Goal: Task Accomplishment & Management: Manage account settings

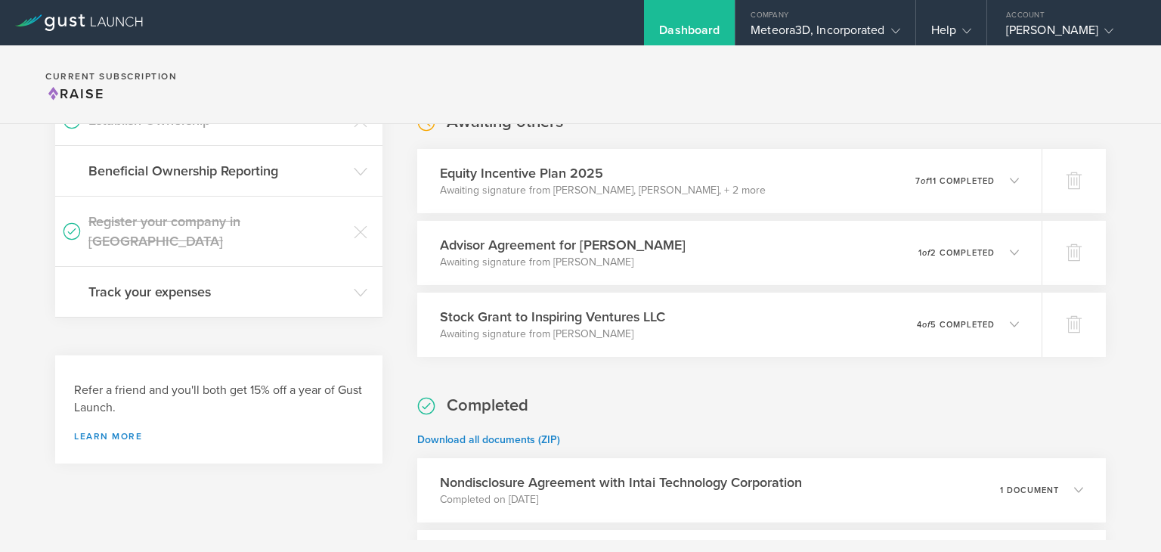
scroll to position [385, 0]
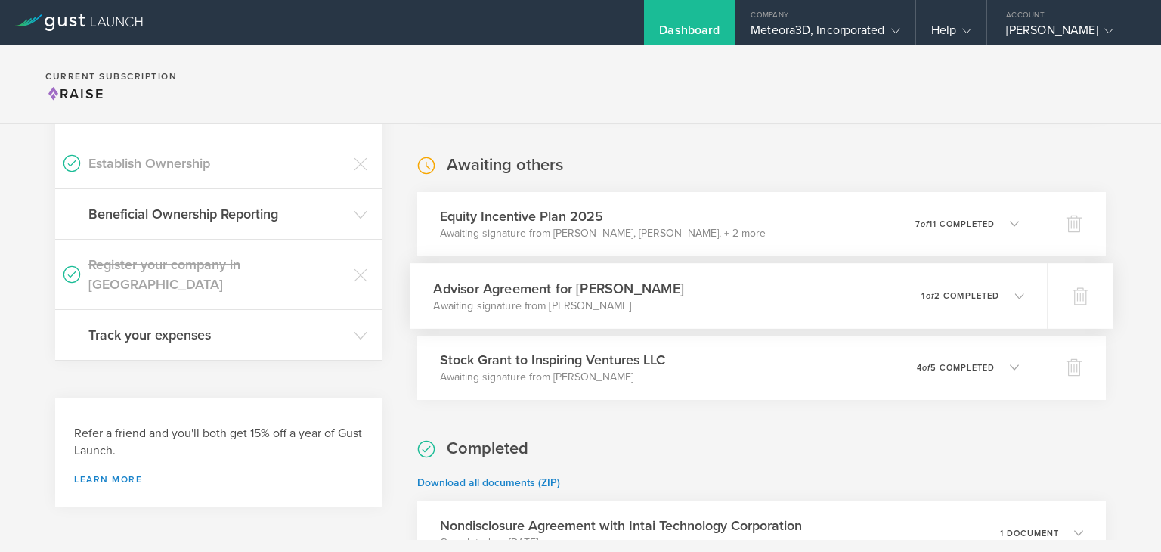
click at [965, 297] on p "1 of 2 completed" at bounding box center [960, 295] width 78 height 8
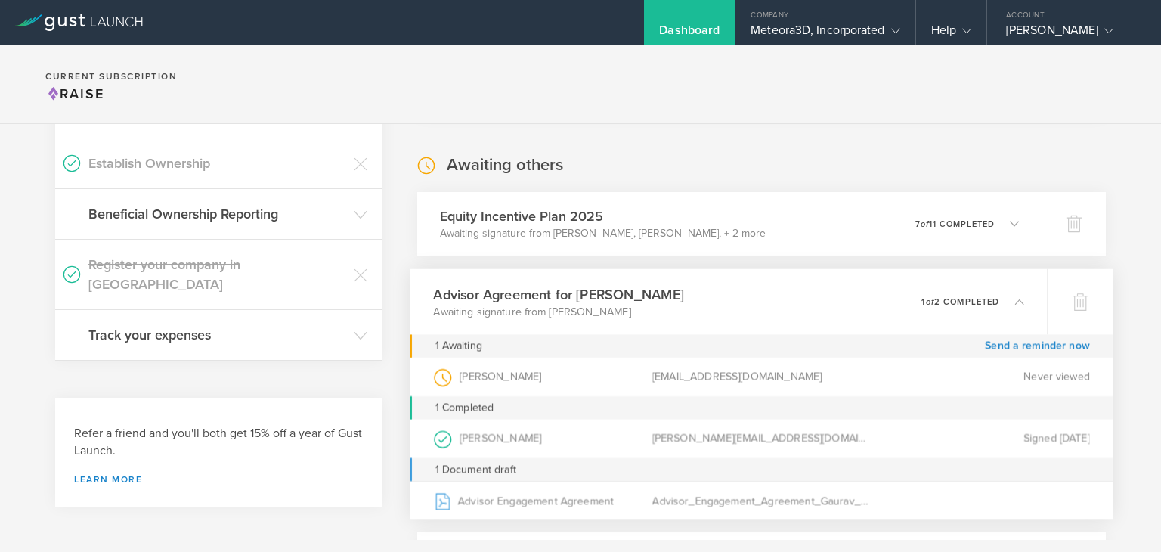
click at [965, 297] on p "1 of 2 completed" at bounding box center [960, 301] width 78 height 8
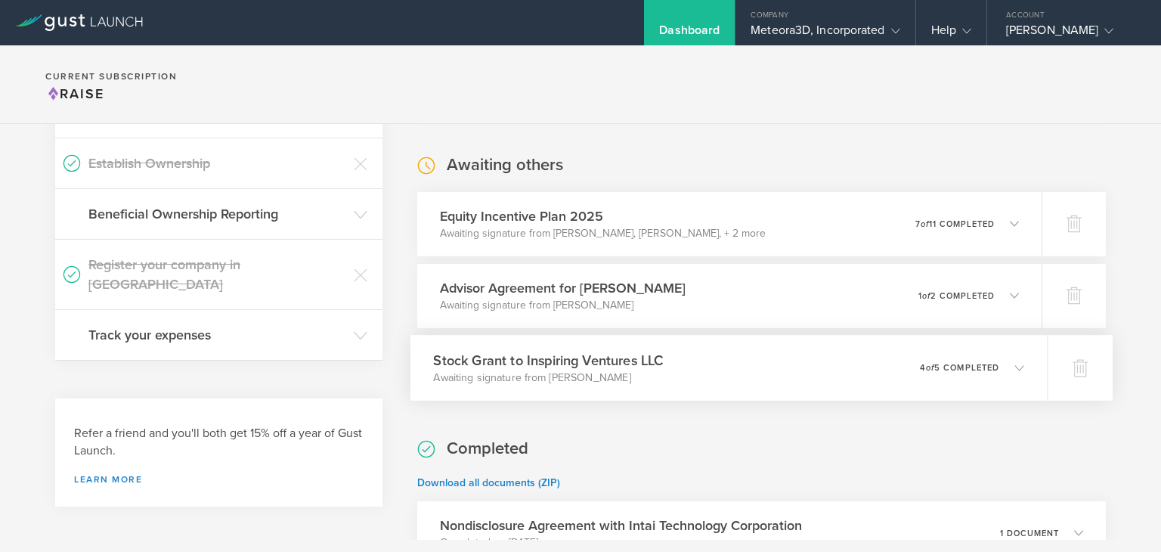
click at [967, 371] on div "0 undeliverable 4 of 5 completed" at bounding box center [972, 367] width 104 height 26
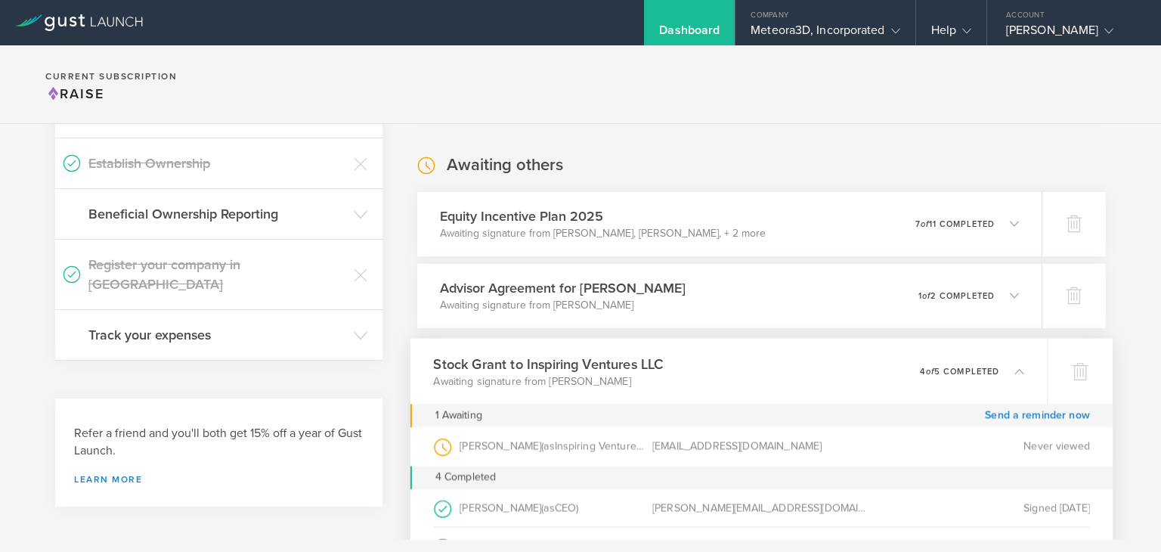
click at [965, 371] on p "4 of 5 completed" at bounding box center [959, 371] width 79 height 8
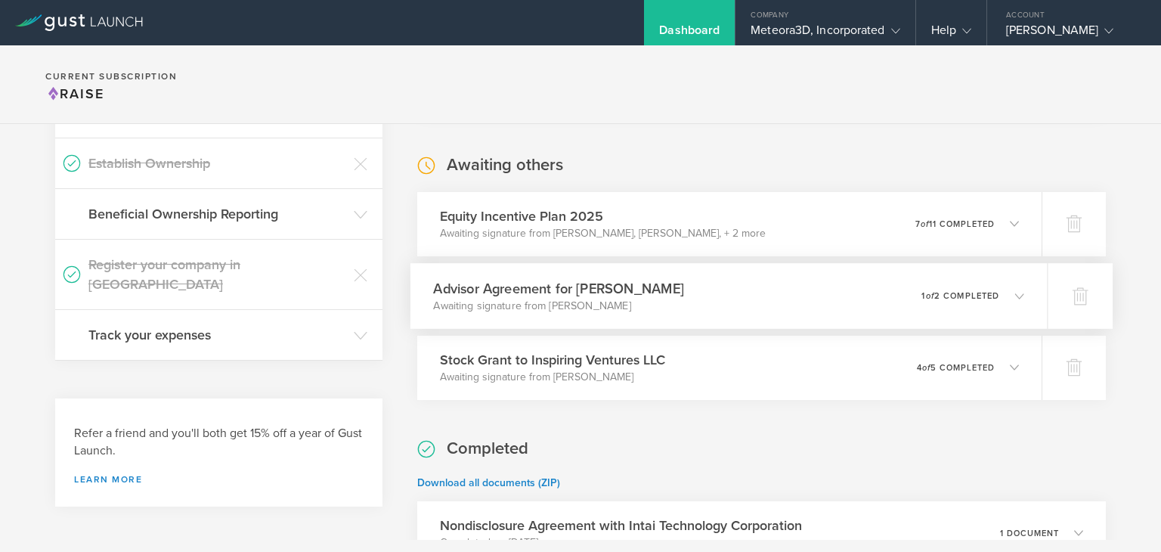
click at [948, 297] on p "1 of 2 completed" at bounding box center [960, 295] width 78 height 8
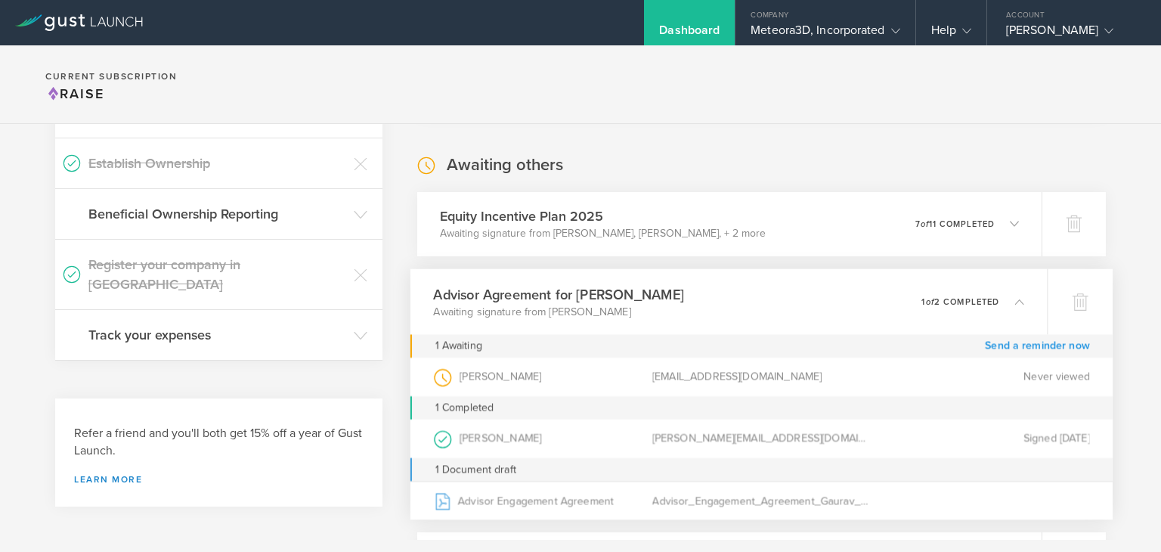
click at [1010, 345] on link "Send a reminder now" at bounding box center [1037, 345] width 105 height 23
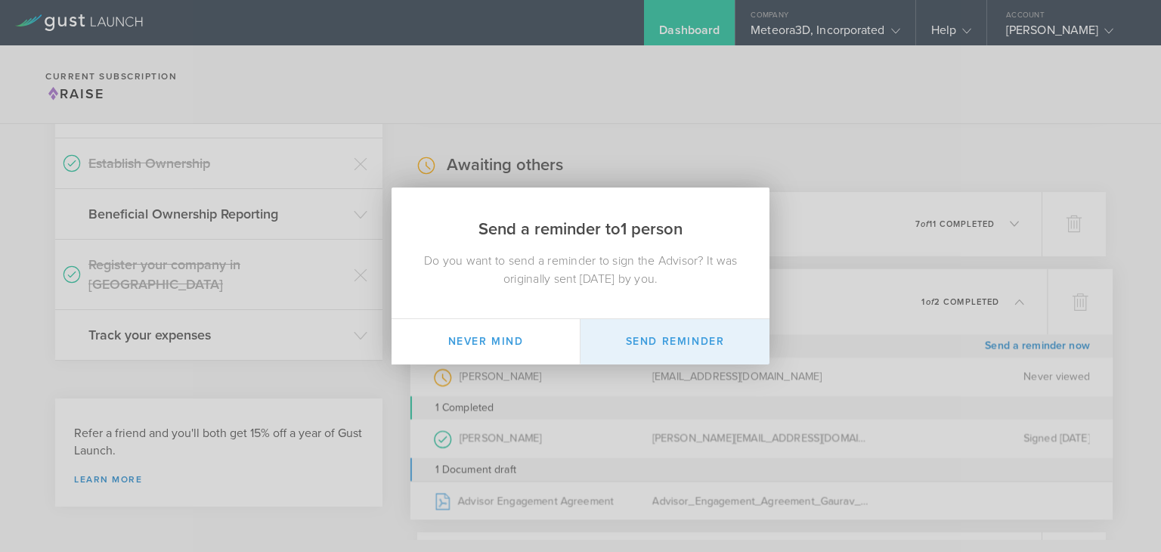
click at [691, 345] on button "Send Reminder" at bounding box center [674, 341] width 189 height 45
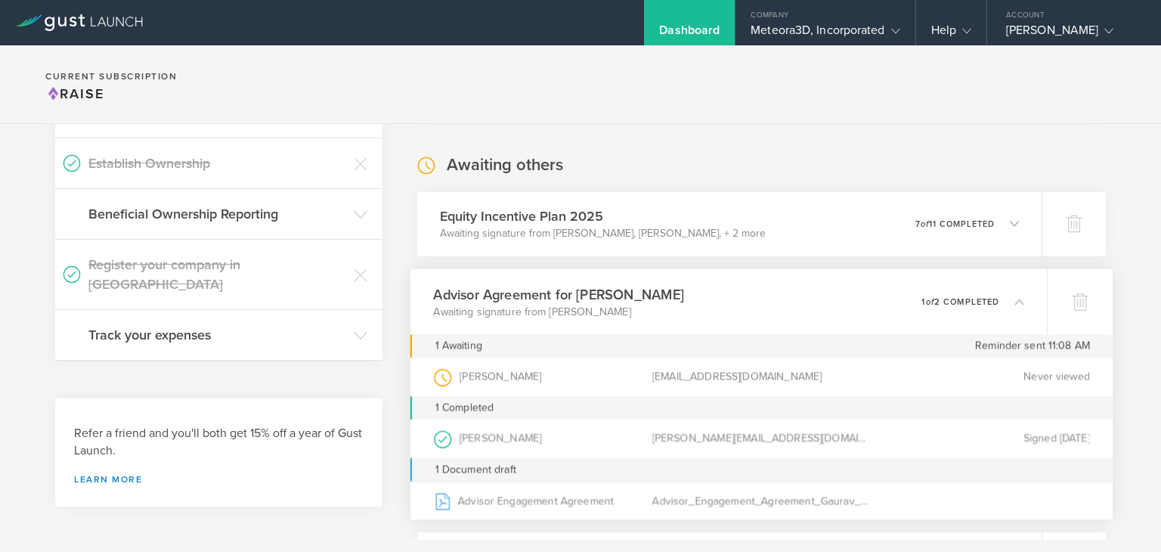
click at [961, 298] on p "1 of 2 completed" at bounding box center [960, 301] width 78 height 8
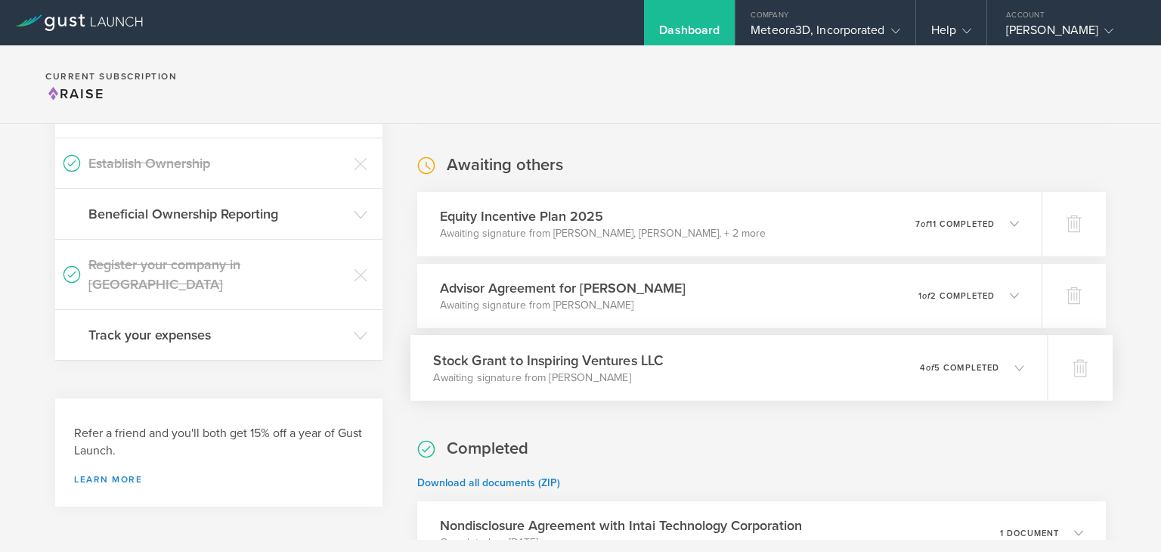
click at [928, 364] on p "4 of 5 completed" at bounding box center [959, 367] width 79 height 8
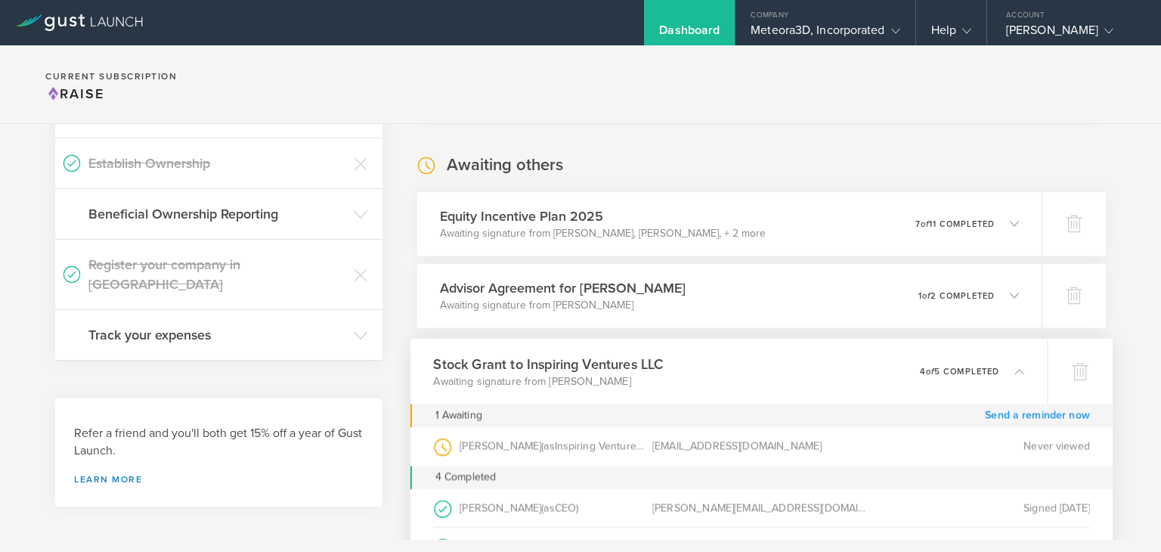
click at [1021, 412] on link "Send a reminder now" at bounding box center [1037, 415] width 105 height 23
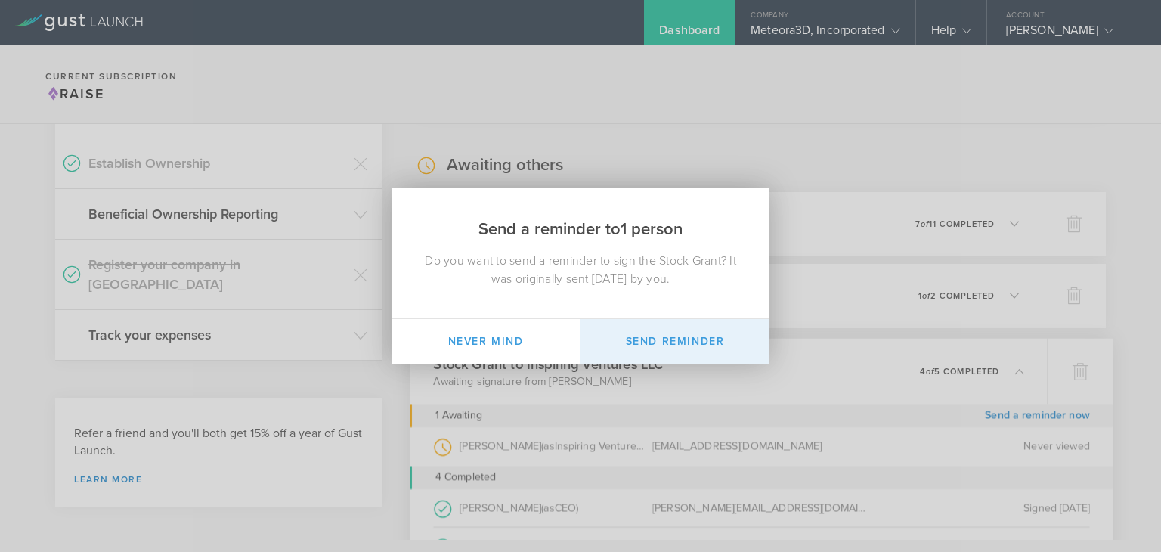
click at [669, 345] on button "Send Reminder" at bounding box center [674, 341] width 189 height 45
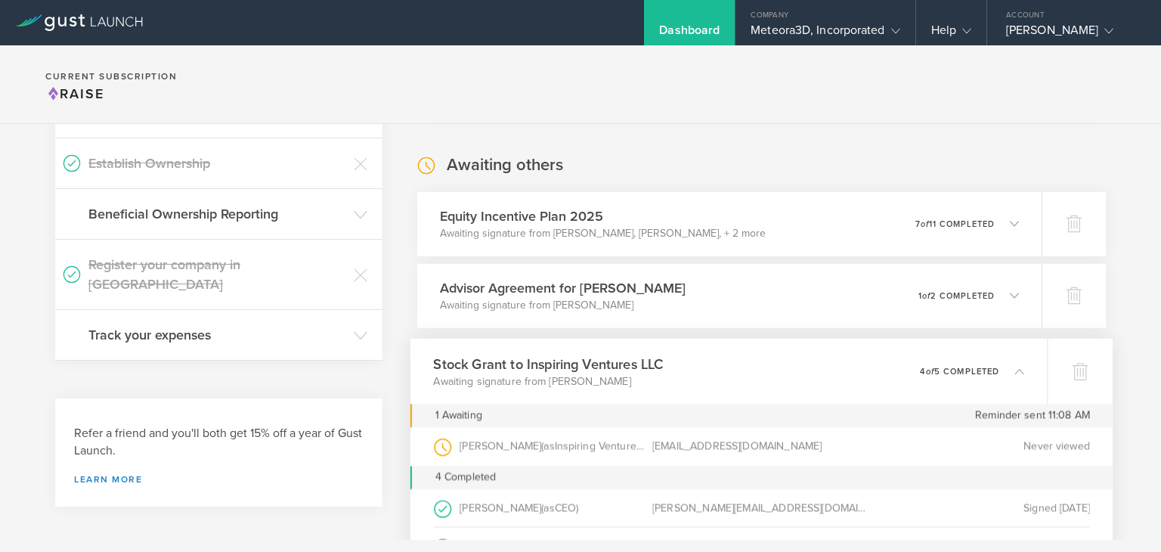
click at [951, 370] on p "4 of 5 completed" at bounding box center [959, 371] width 79 height 8
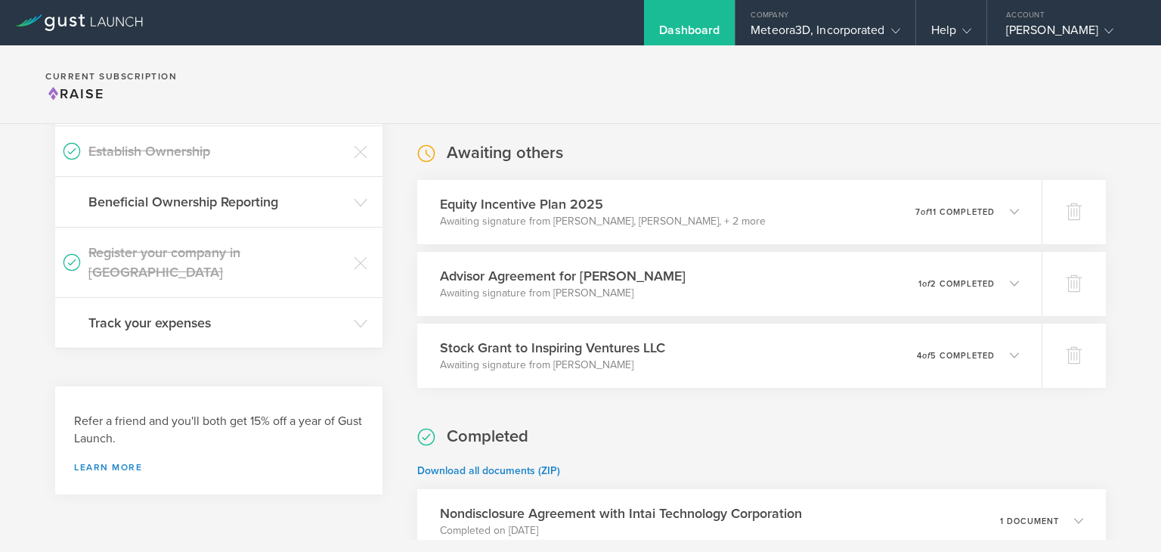
scroll to position [354, 0]
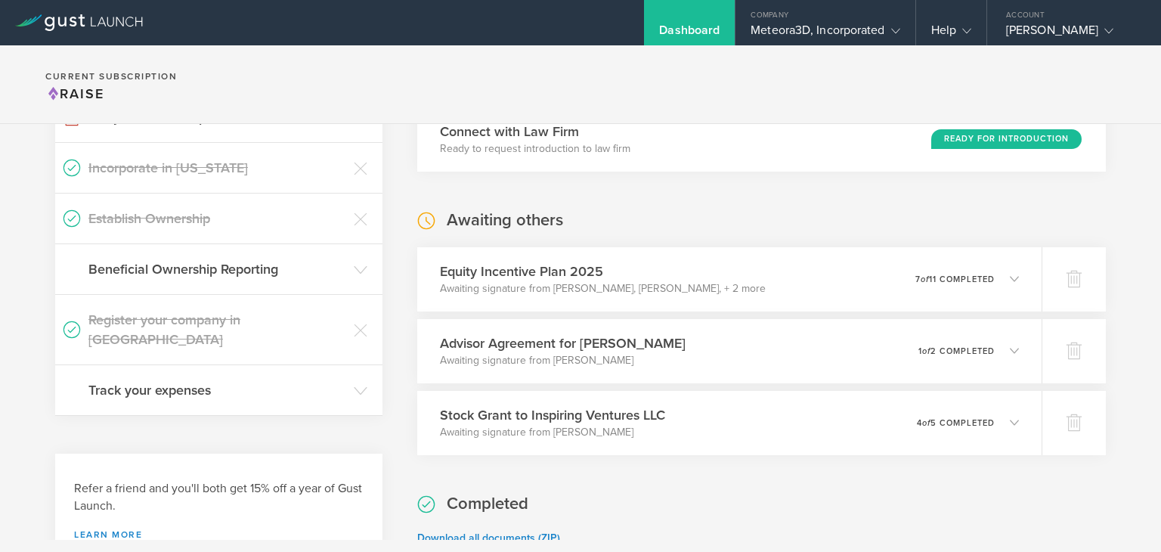
scroll to position [311, 0]
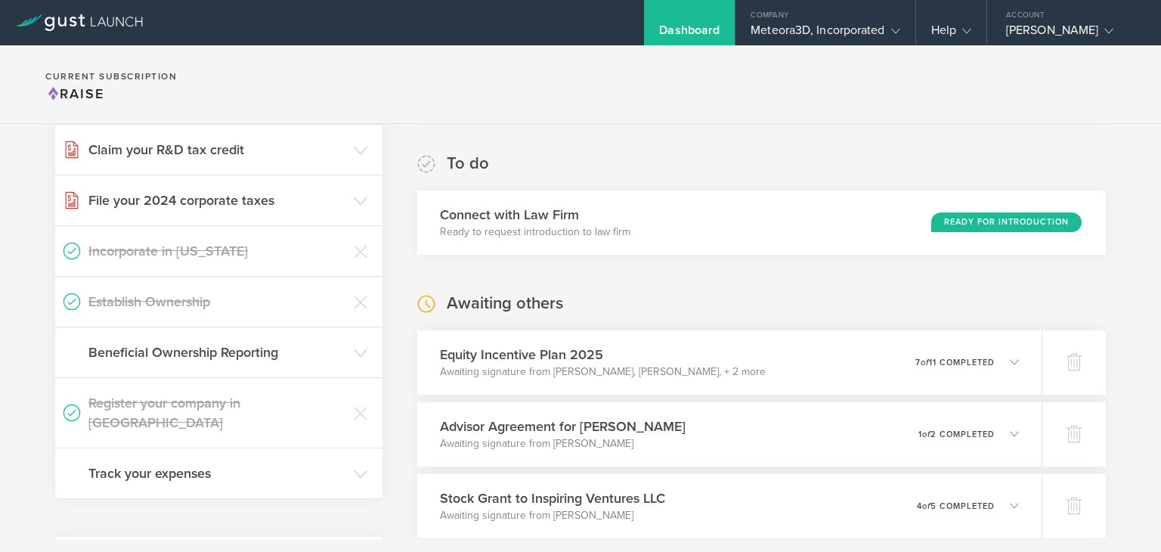
scroll to position [311, 0]
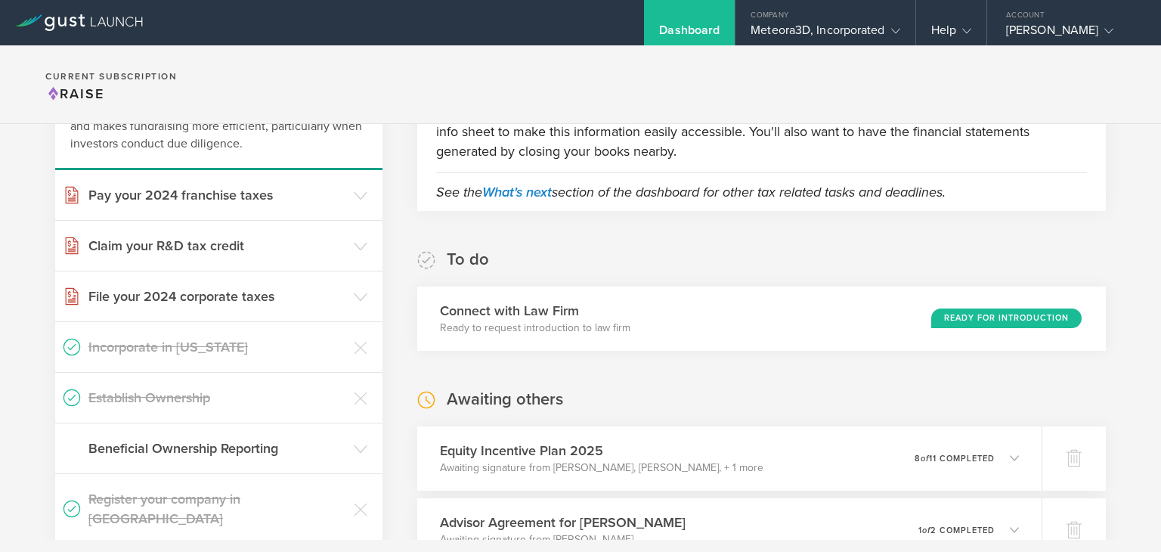
scroll to position [141, 0]
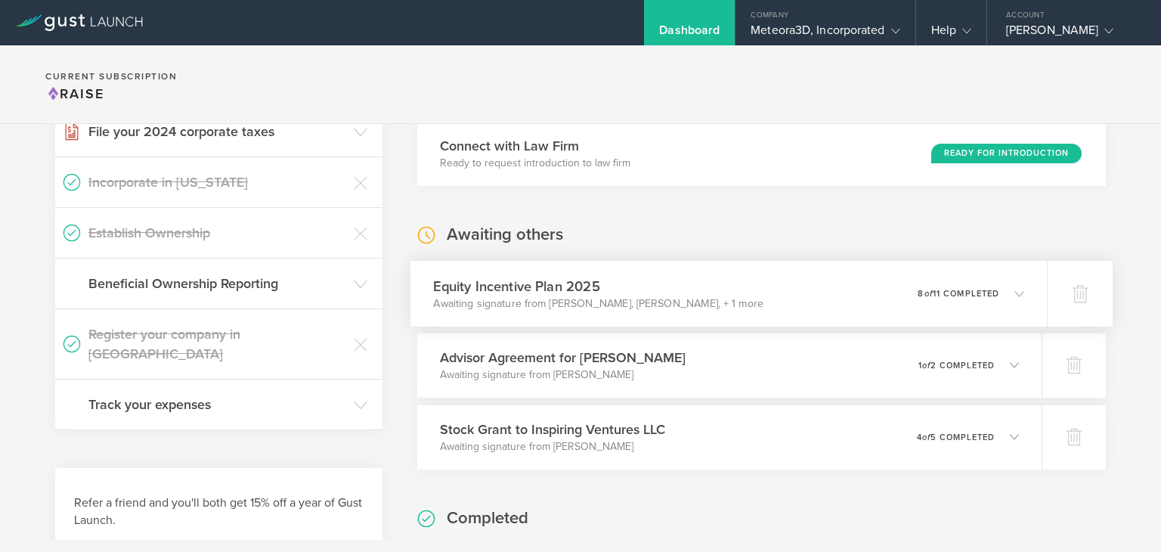
click at [952, 289] on p "8 of 11 completed" at bounding box center [958, 293] width 82 height 8
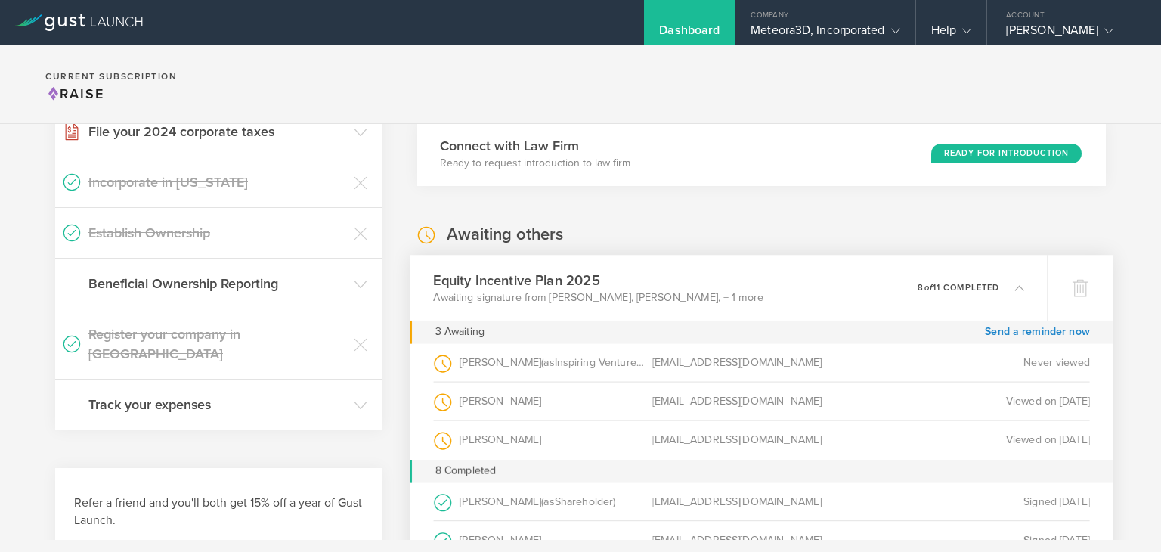
click at [952, 288] on p "8 of 11 completed" at bounding box center [958, 287] width 82 height 8
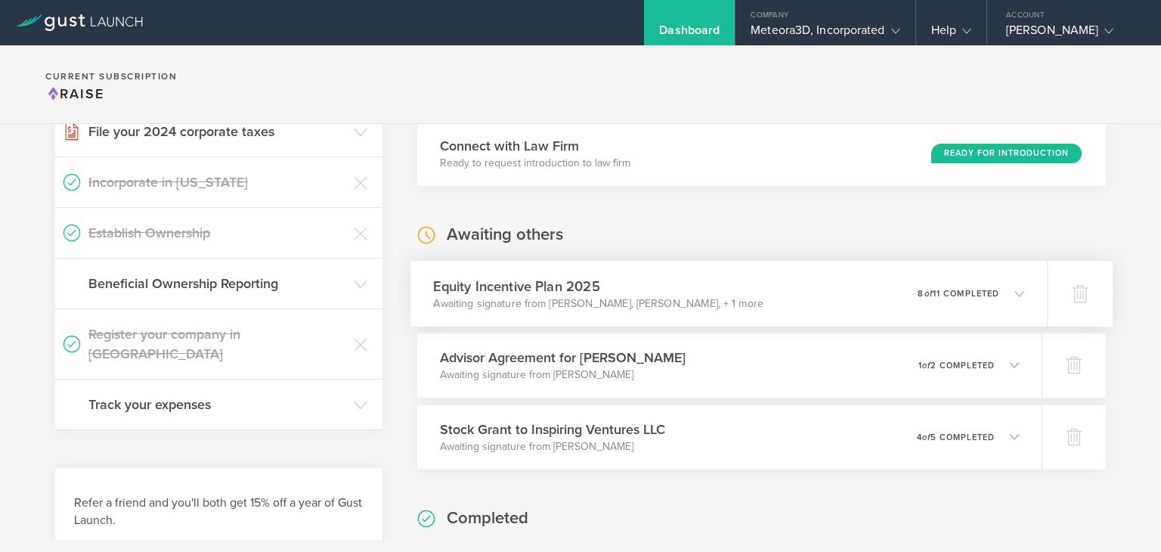
click at [961, 292] on p "8 of 11 completed" at bounding box center [958, 293] width 82 height 8
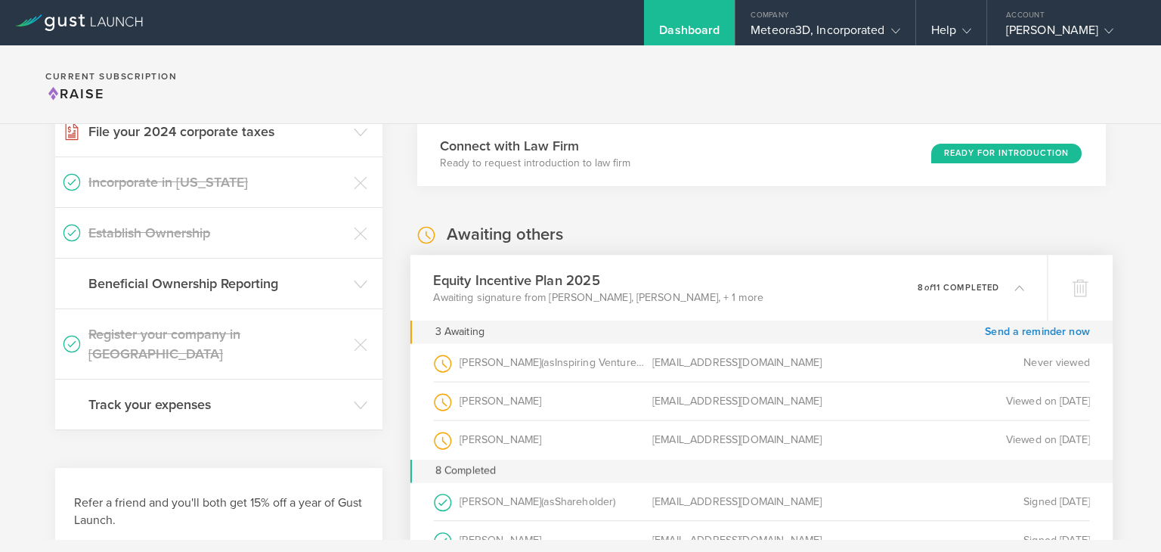
click at [961, 292] on div "0 undeliverable 8 of 11 completed" at bounding box center [970, 287] width 107 height 26
